Goal: Information Seeking & Learning: Find specific fact

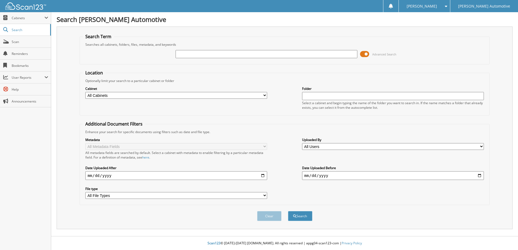
click at [155, 91] on div "Cabinet All Cabinets A/P EL PASO A/P HYUNDAI A/P ZA-BUBBLES Needs Filing" at bounding box center [176, 93] width 182 height 14
click at [349, 95] on input "text" at bounding box center [393, 96] width 182 height 8
click at [181, 47] on div "Advanced Search" at bounding box center [285, 54] width 404 height 15
click at [184, 54] on input "text" at bounding box center [267, 54] width 182 height 8
type input "waste connections"
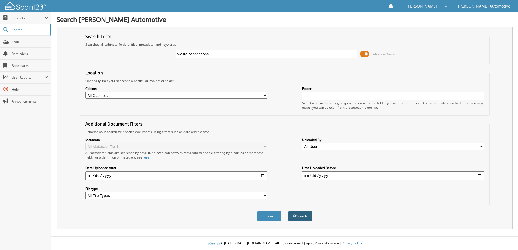
click at [305, 217] on button "Search" at bounding box center [300, 216] width 24 height 10
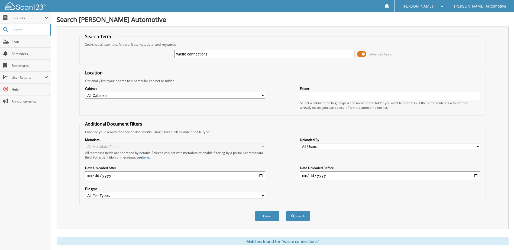
click at [377, 54] on span "Advanced Search" at bounding box center [381, 54] width 24 height 4
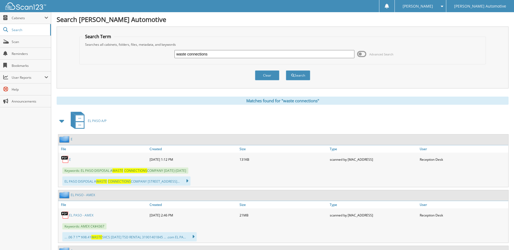
click at [377, 54] on span "Advanced Search" at bounding box center [381, 54] width 24 height 4
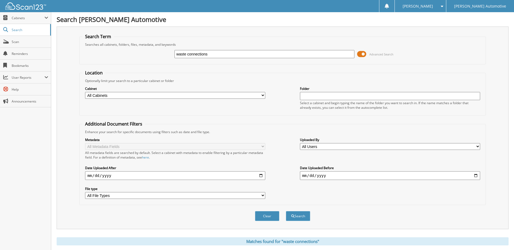
click at [377, 54] on span "Advanced Search" at bounding box center [381, 54] width 24 height 4
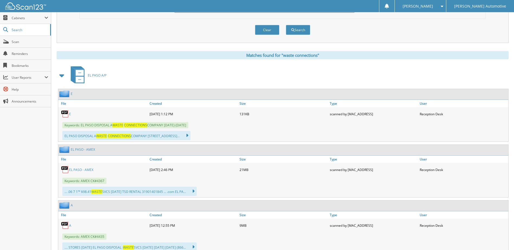
scroll to position [81, 0]
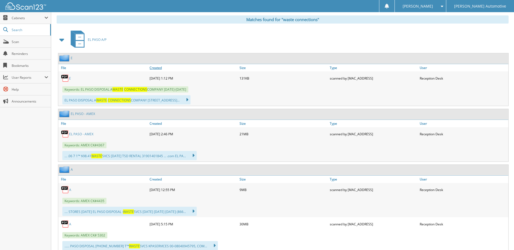
click at [158, 69] on link "Created" at bounding box center [193, 67] width 90 height 7
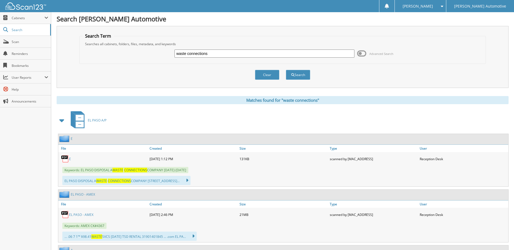
scroll to position [0, 0]
